Goal: Task Accomplishment & Management: Manage account settings

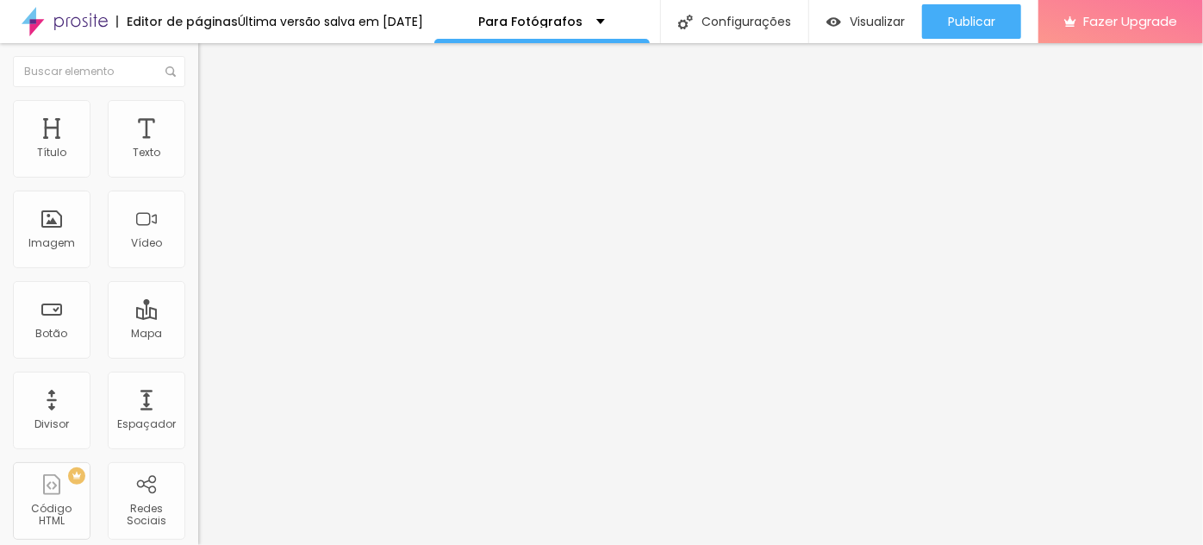
click at [198, 268] on span "Grande" at bounding box center [218, 264] width 41 height 15
click at [198, 292] on span "Normal" at bounding box center [217, 285] width 39 height 15
click at [198, 282] on span "Pequeno" at bounding box center [221, 274] width 46 height 15
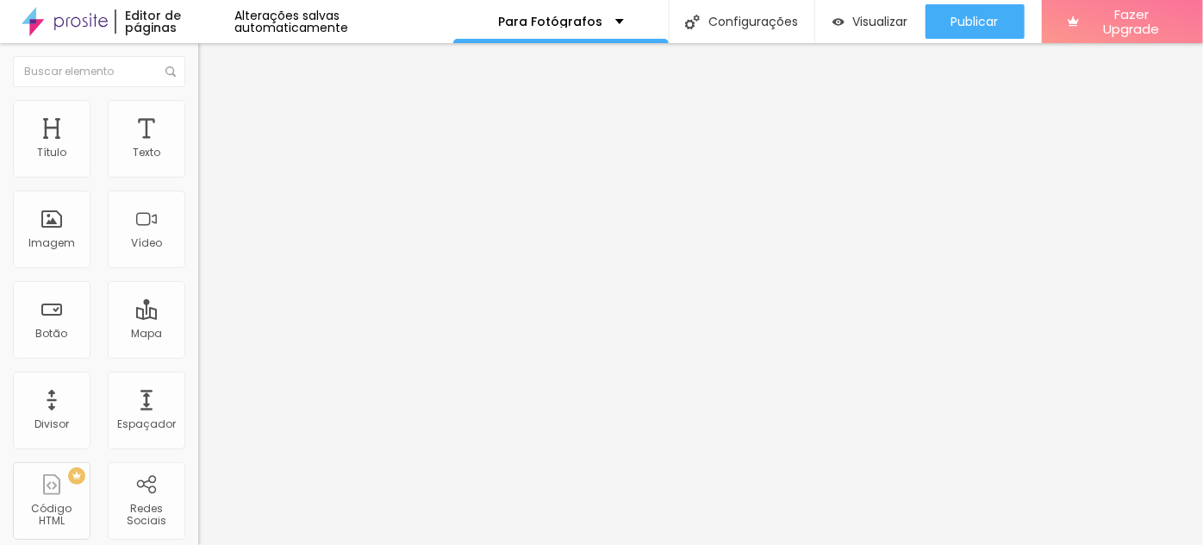
click at [198, 272] on div "[GEOGRAPHIC_DATA]" at bounding box center [297, 278] width 198 height 58
click at [198, 265] on span "Grande" at bounding box center [218, 264] width 41 height 15
click at [198, 282] on span "Pequeno" at bounding box center [221, 274] width 46 height 15
click at [198, 259] on div "[GEOGRAPHIC_DATA]" at bounding box center [297, 278] width 198 height 58
click at [198, 268] on span "Grande" at bounding box center [218, 264] width 41 height 15
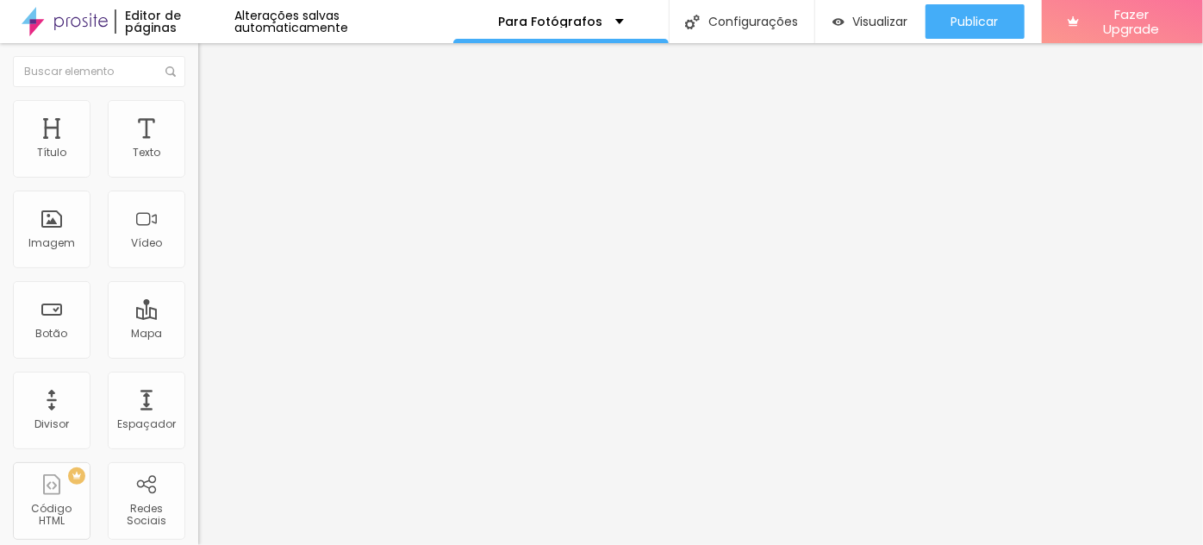
click at [198, 282] on span "Pequeno" at bounding box center [221, 274] width 46 height 15
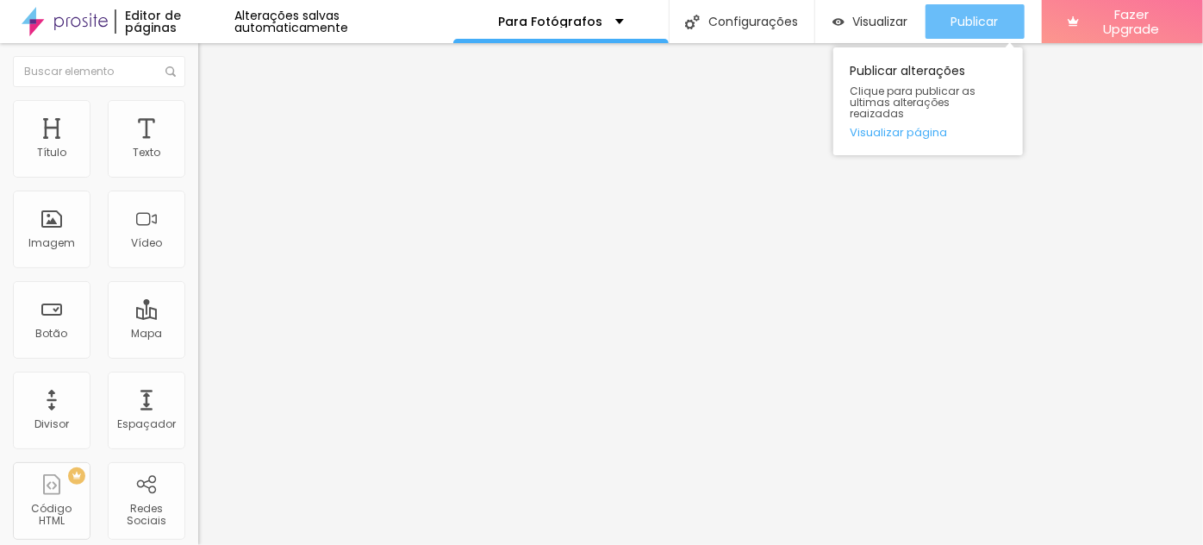
click at [976, 16] on span "Publicar" at bounding box center [975, 22] width 47 height 14
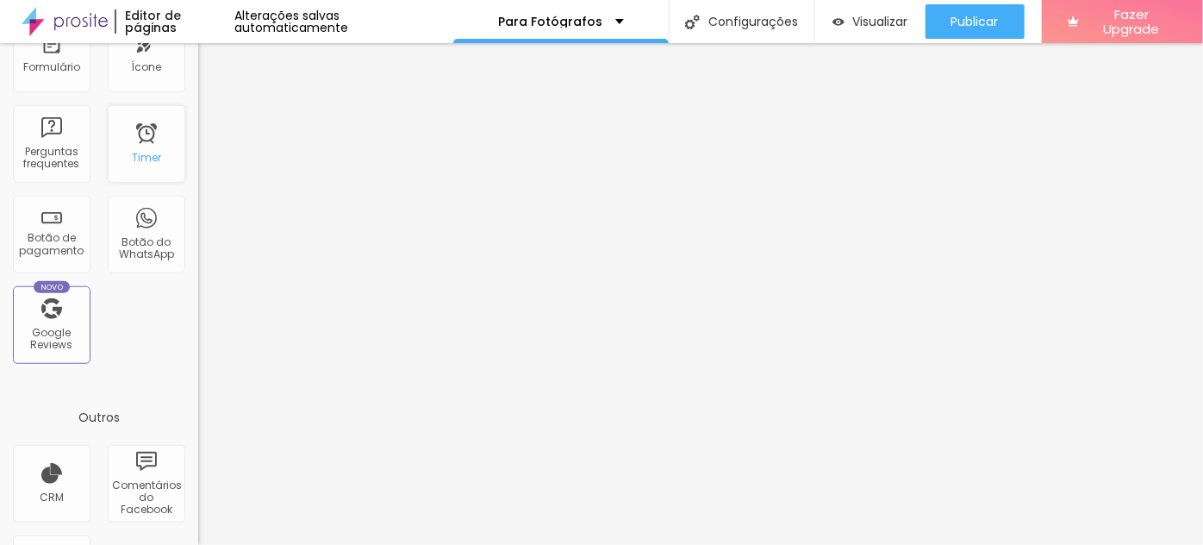
scroll to position [618, 0]
